Goal: Find specific page/section: Find specific page/section

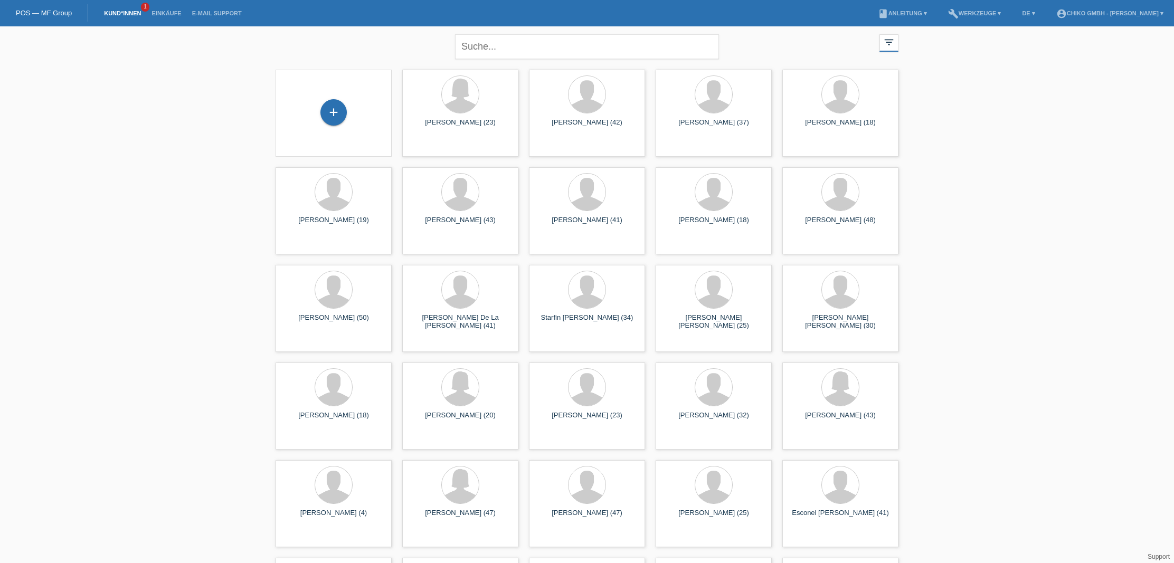
scroll to position [4, 0]
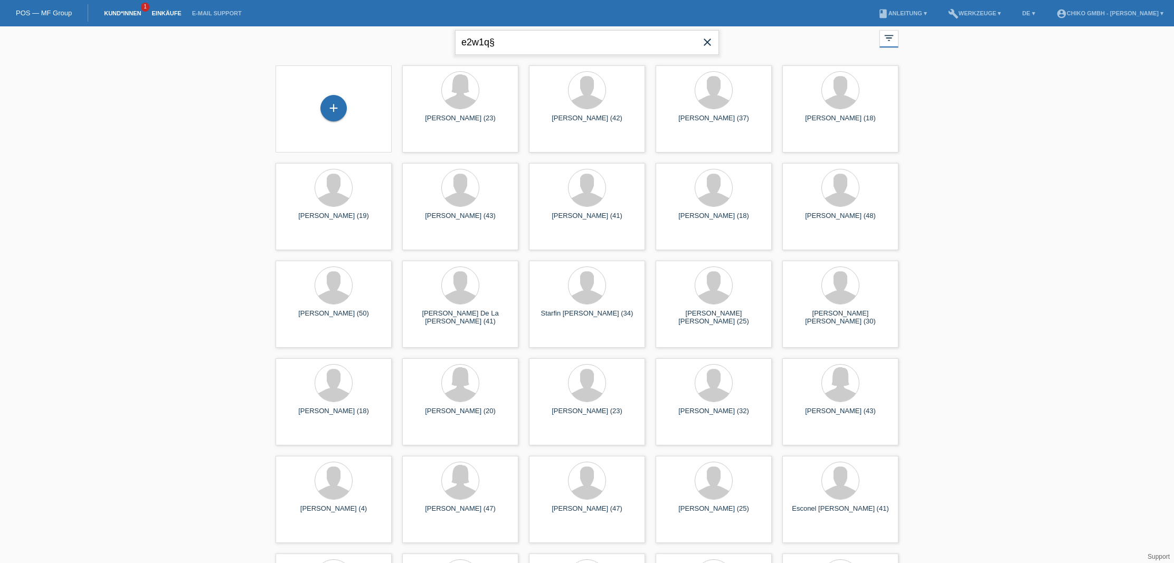
type input "e2w1q§"
click at [161, 12] on link "Einkäufe" at bounding box center [166, 13] width 40 height 6
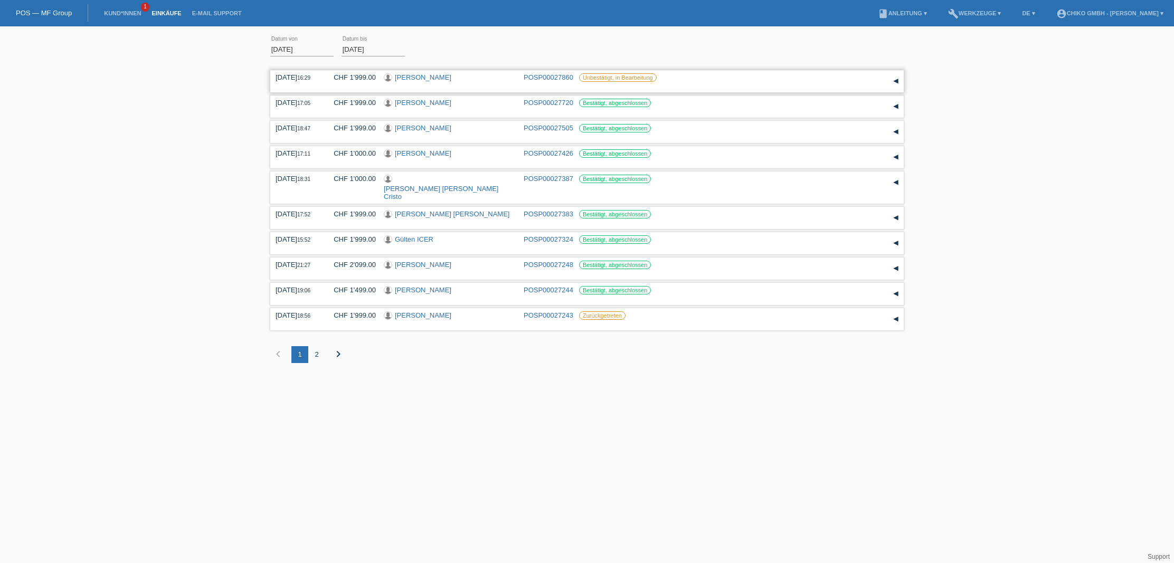
click at [443, 78] on link "[PERSON_NAME]" at bounding box center [423, 77] width 56 height 8
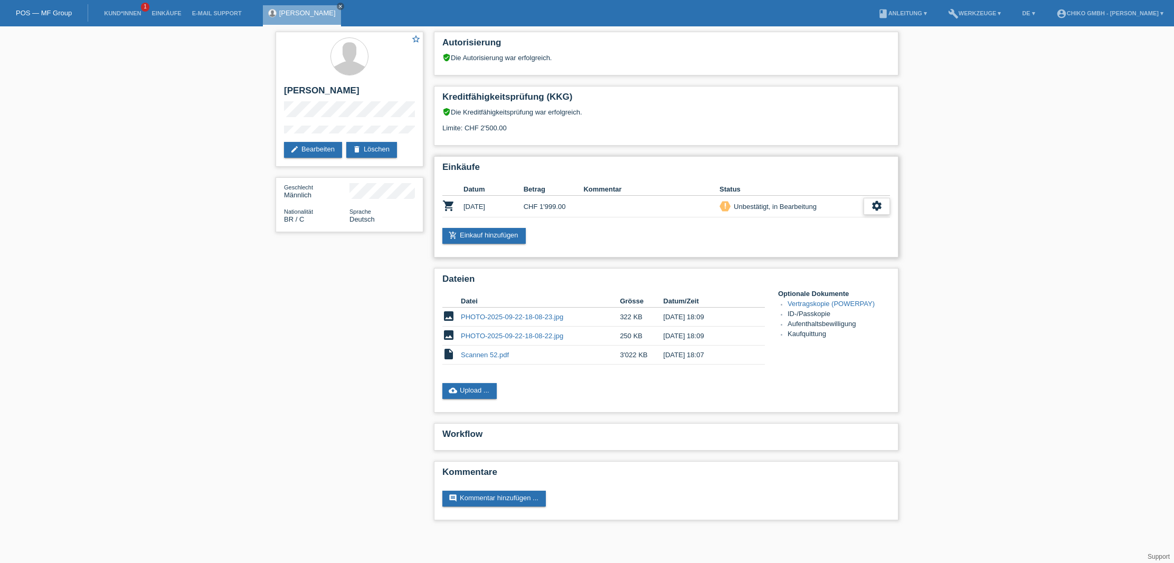
click at [880, 208] on icon "settings" at bounding box center [877, 206] width 12 height 12
click at [984, 253] on div "star_border Edney Souza De Araujo Filho edit Bearbeiten delete Löschen Geschlec…" at bounding box center [587, 278] width 1174 height 505
click at [1003, 201] on div "star_border Edney Souza De Araujo Filho edit Bearbeiten delete Löschen Geschlec…" at bounding box center [587, 278] width 1174 height 505
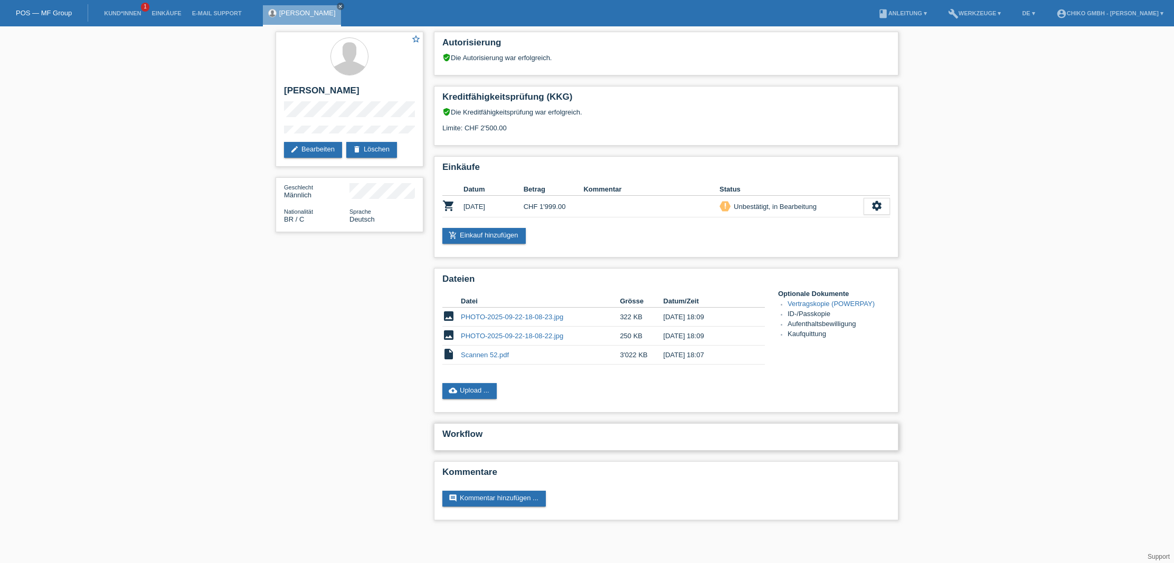
click at [493, 434] on h2 "Workflow" at bounding box center [666, 437] width 448 height 16
drag, startPoint x: 465, startPoint y: 433, endPoint x: 426, endPoint y: 428, distance: 39.9
click at [430, 428] on div "Autorisierung verified_user Die Autorisierung war erfolgreich. Kreditfähigkeits…" at bounding box center [666, 278] width 475 height 505
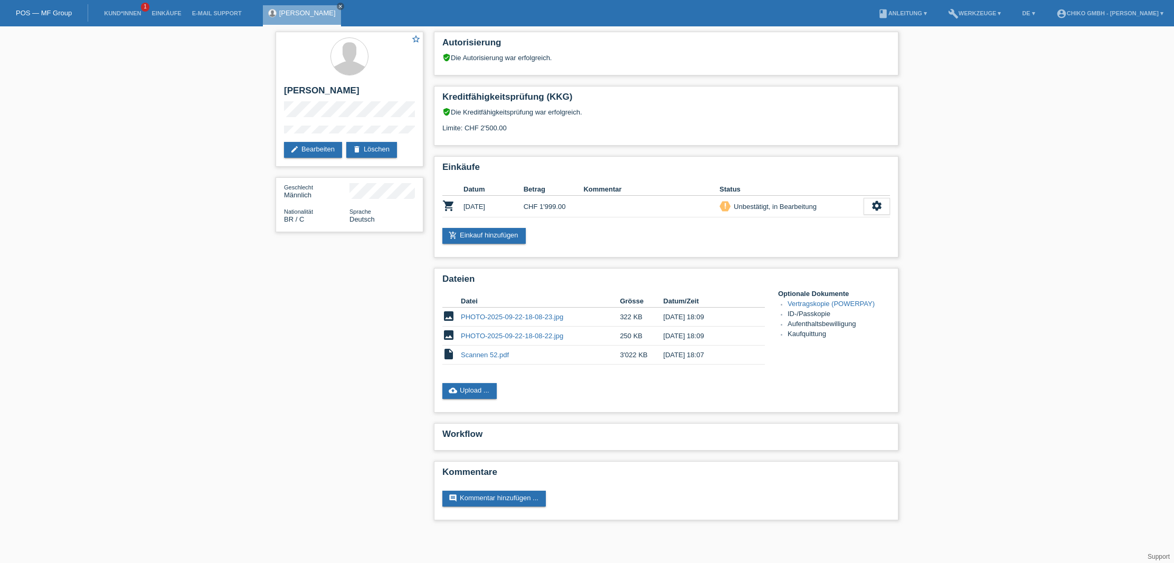
click at [293, 397] on div "star_border Edney Souza De Araujo Filho edit Bearbeiten delete Löschen Geschlec…" at bounding box center [586, 278] width 633 height 505
drag, startPoint x: 182, startPoint y: 8, endPoint x: 188, endPoint y: 9, distance: 5.8
click at [185, 8] on li "Einkäufe" at bounding box center [166, 13] width 40 height 27
click at [152, 13] on link "Einkäufe" at bounding box center [166, 13] width 40 height 6
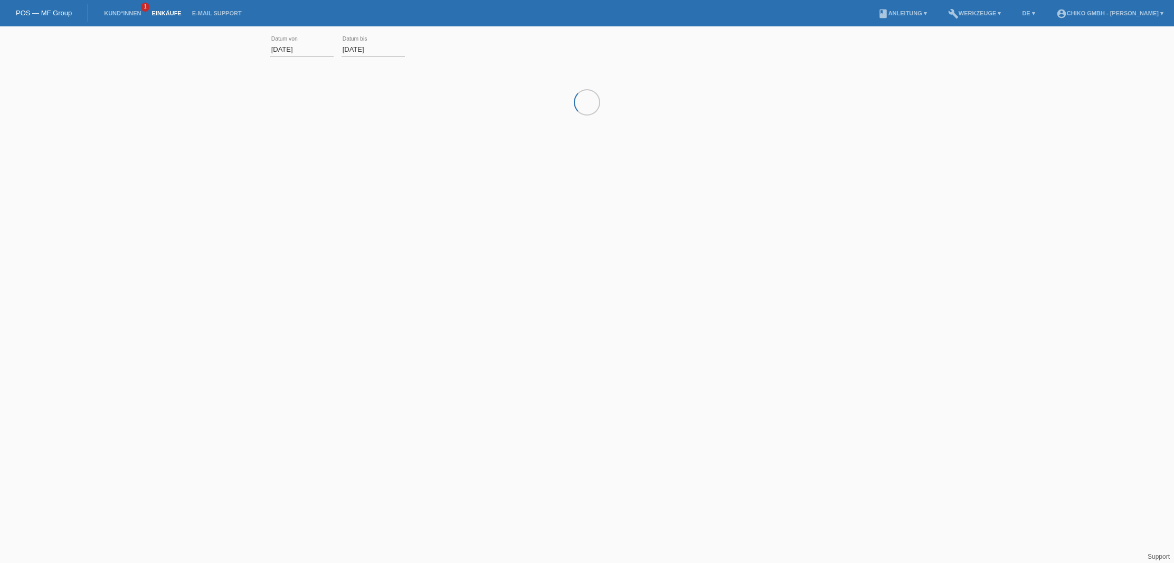
click at [119, 15] on link "Kund*innen" at bounding box center [122, 13] width 47 height 6
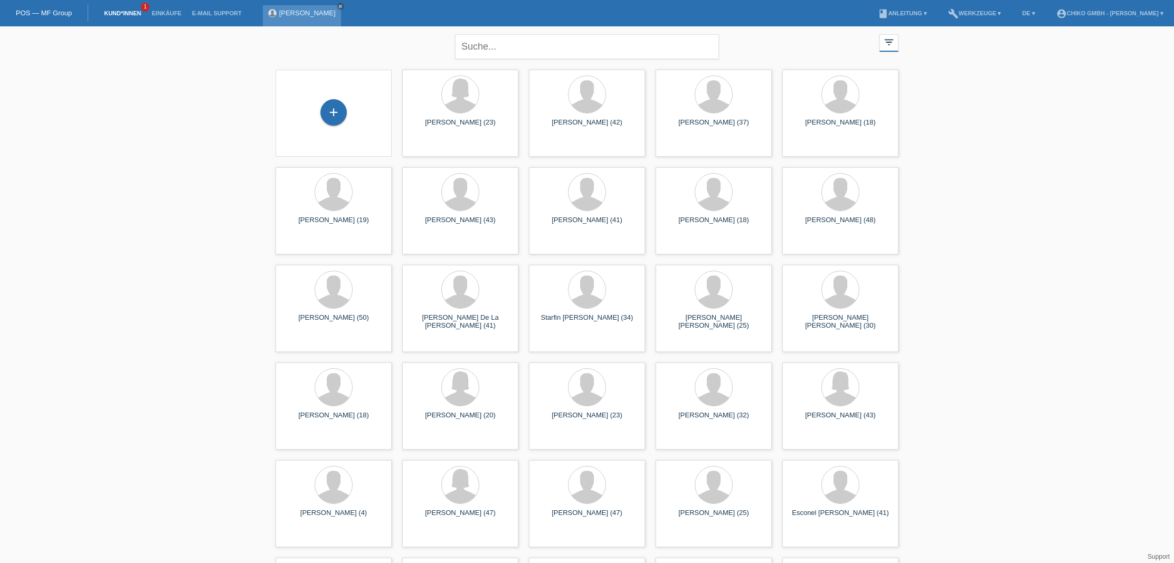
click at [327, 13] on link "[PERSON_NAME]" at bounding box center [307, 13] width 56 height 8
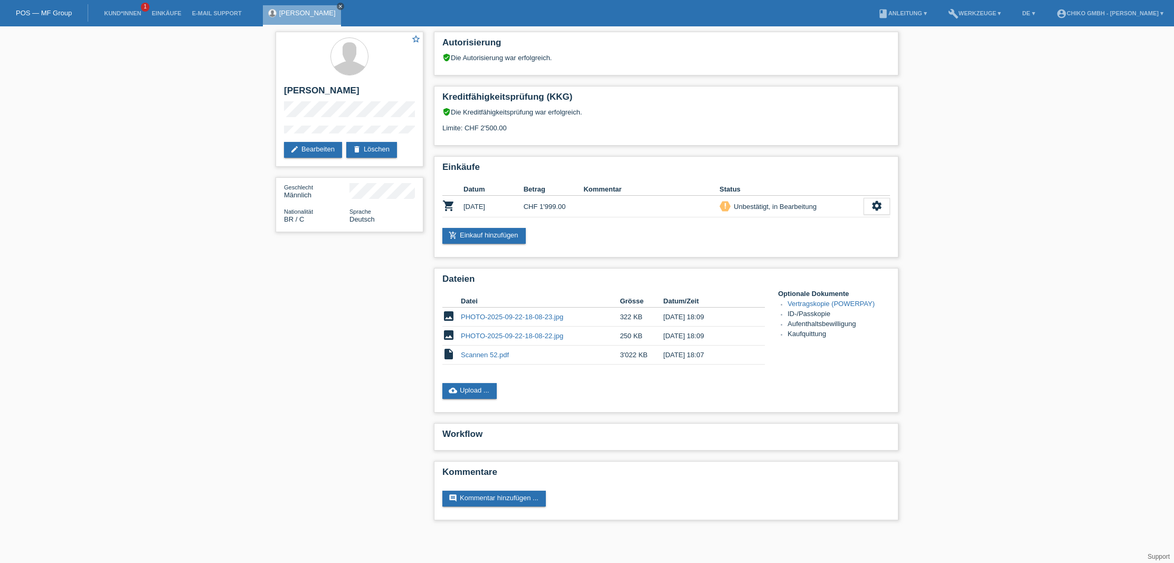
click at [343, 6] on icon "close" at bounding box center [340, 6] width 5 height 5
click at [167, 13] on link "Einkäufe" at bounding box center [166, 13] width 40 height 6
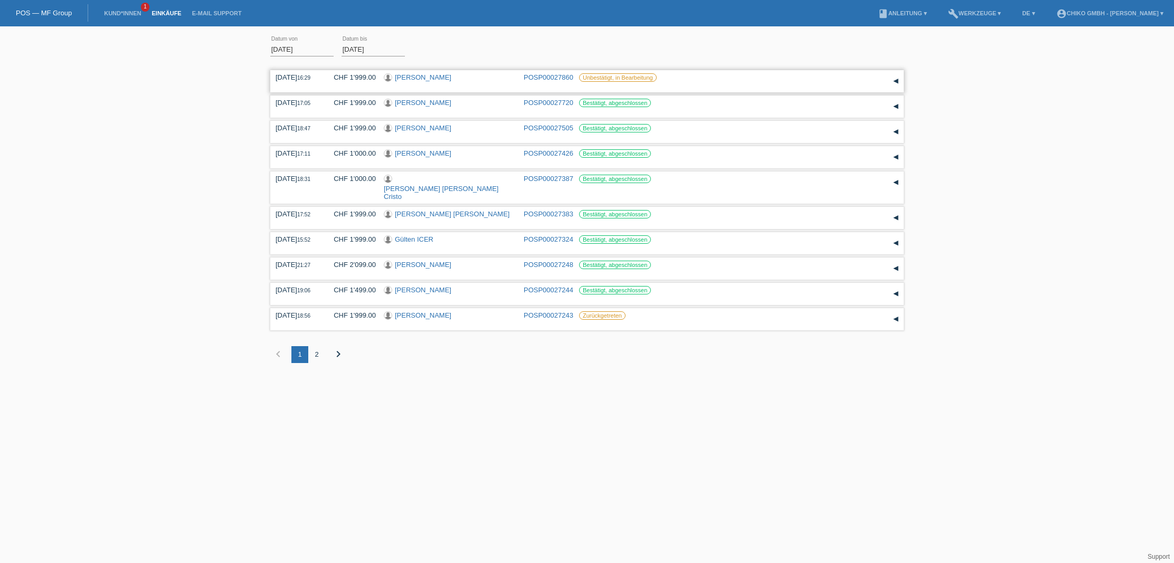
click at [451, 79] on link "[PERSON_NAME]" at bounding box center [423, 77] width 56 height 8
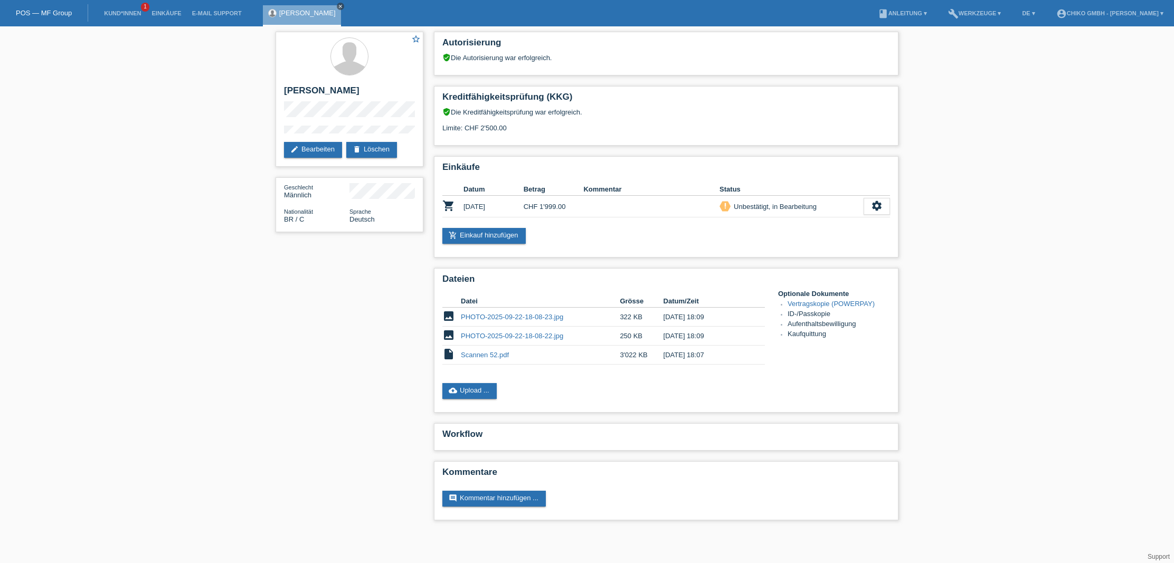
scroll to position [0, 1]
click at [343, 8] on icon "close" at bounding box center [340, 6] width 5 height 5
click at [121, 18] on li "Kund*innen 1" at bounding box center [122, 13] width 47 height 27
click at [123, 15] on link "Kund*innen" at bounding box center [122, 13] width 47 height 6
